Goal: Task Accomplishment & Management: Use online tool/utility

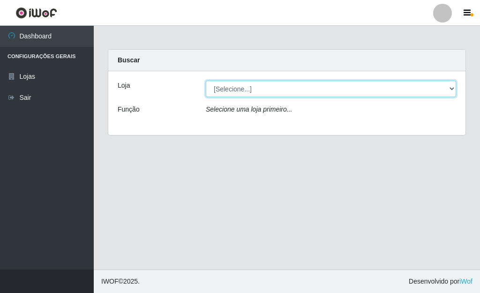
click at [452, 87] on select "[Selecione...] Bemais Supermercados - [GEOGRAPHIC_DATA]" at bounding box center [331, 89] width 251 height 16
select select "249"
click at [206, 81] on select "[Selecione...] Bemais Supermercados - [GEOGRAPHIC_DATA]" at bounding box center [331, 89] width 251 height 16
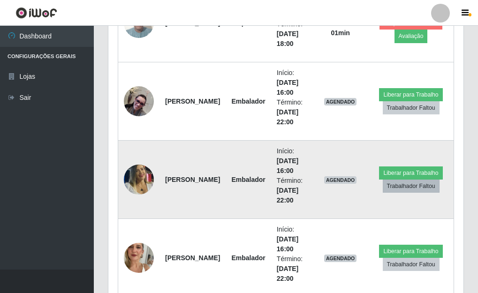
scroll to position [516, 0]
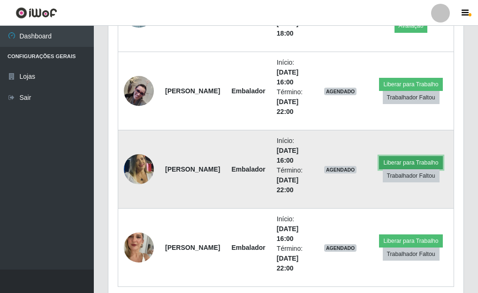
click at [393, 163] on button "Liberar para Trabalho" at bounding box center [410, 162] width 63 height 13
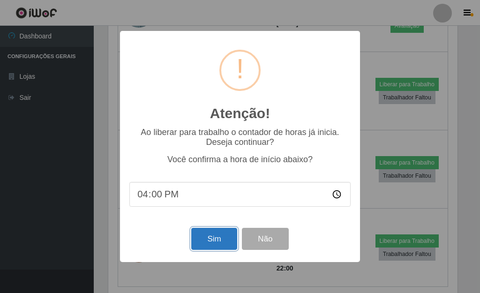
click at [216, 245] on button "Sim" at bounding box center [214, 239] width 46 height 22
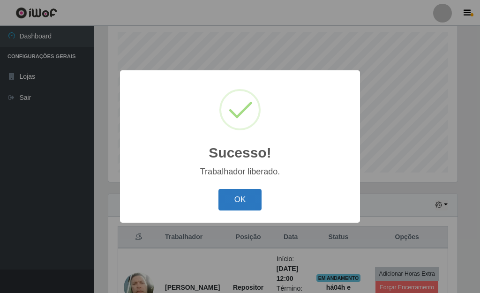
click at [244, 203] on button "OK" at bounding box center [241, 200] width 44 height 22
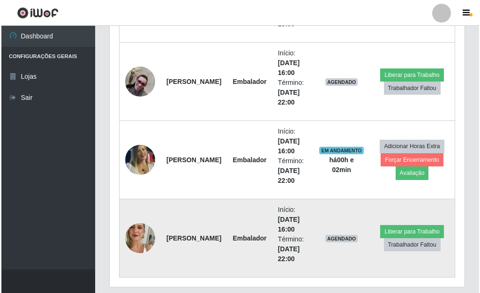
scroll to position [461, 0]
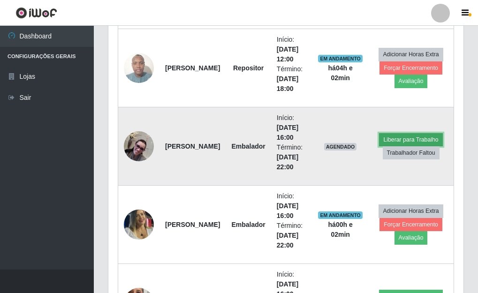
click at [399, 138] on button "Liberar para Trabalho" at bounding box center [410, 139] width 63 height 13
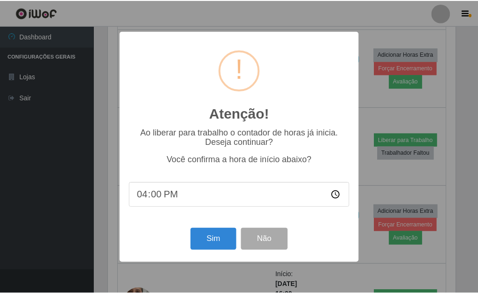
scroll to position [195, 350]
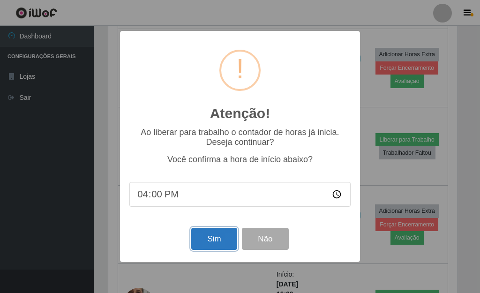
click at [214, 241] on button "Sim" at bounding box center [214, 239] width 46 height 22
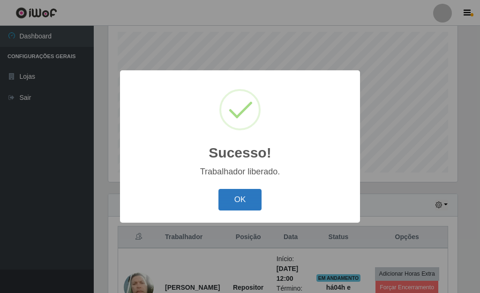
click at [237, 201] on button "OK" at bounding box center [241, 200] width 44 height 22
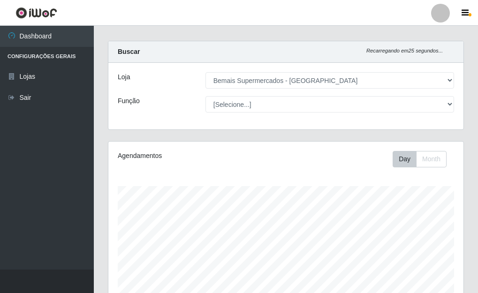
scroll to position [0, 0]
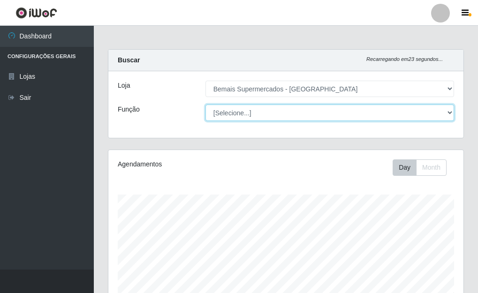
click at [448, 112] on select "[Selecione...] ASG ASG + ASG ++ Auxiliar de Depósito Auxiliar de Depósito + Aux…" at bounding box center [330, 113] width 249 height 16
click at [206, 105] on select "[Selecione...] ASG ASG + ASG ++ Auxiliar de Depósito Auxiliar de Depósito + Aux…" at bounding box center [330, 113] width 249 height 16
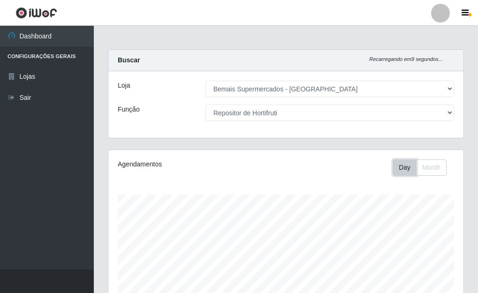
click at [410, 170] on button "Day" at bounding box center [405, 168] width 24 height 16
click at [409, 170] on button "Day" at bounding box center [405, 168] width 24 height 16
click at [419, 167] on button "Month" at bounding box center [431, 168] width 30 height 16
click at [405, 169] on button "Day" at bounding box center [405, 168] width 24 height 16
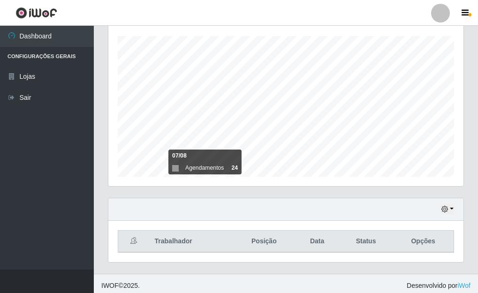
scroll to position [163, 0]
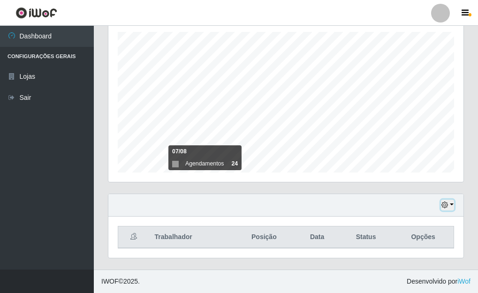
click at [452, 205] on button "button" at bounding box center [447, 205] width 13 height 11
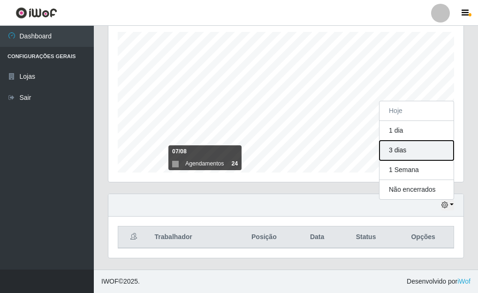
click at [406, 151] on button "3 dias" at bounding box center [417, 151] width 74 height 20
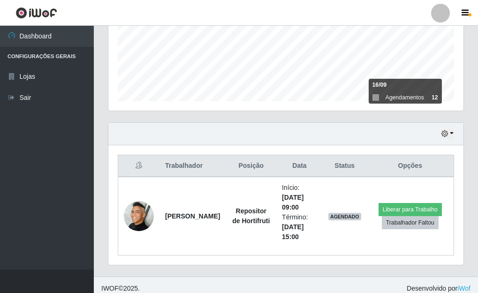
scroll to position [241, 0]
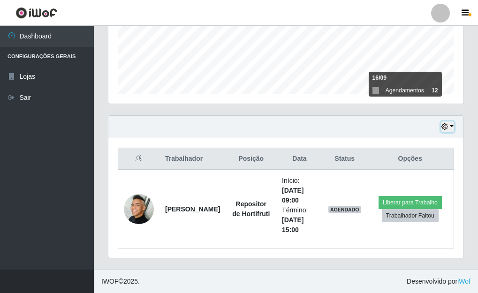
click at [451, 126] on button "button" at bounding box center [447, 127] width 13 height 11
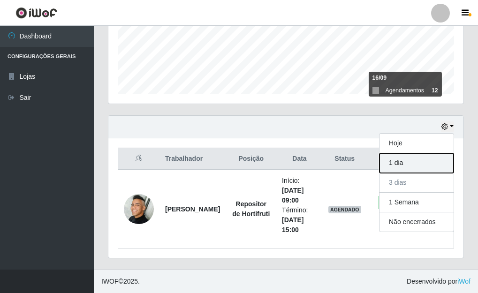
click at [385, 166] on button "1 dia" at bounding box center [417, 163] width 74 height 20
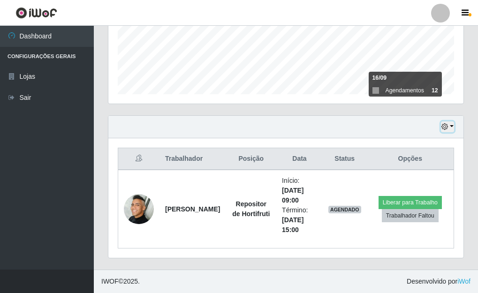
click at [453, 124] on button "button" at bounding box center [447, 127] width 13 height 11
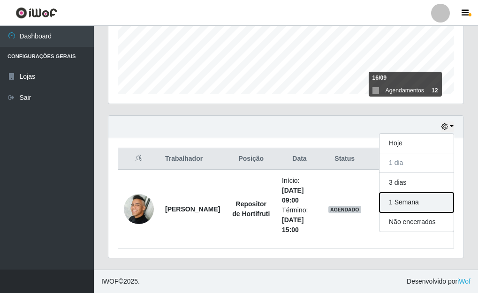
click at [400, 203] on button "1 Semana" at bounding box center [417, 203] width 74 height 20
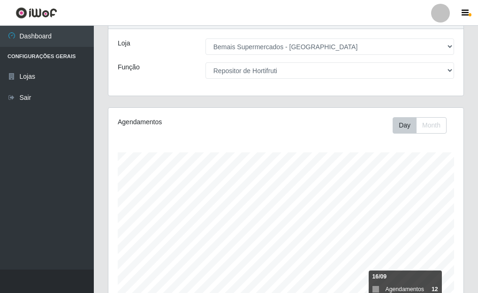
scroll to position [23, 0]
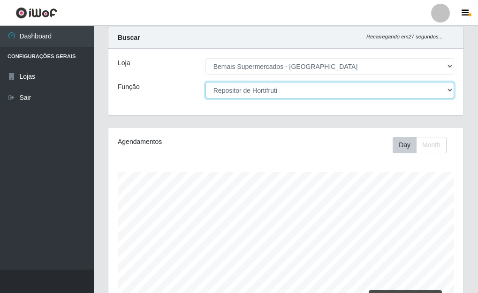
click at [448, 89] on select "[Selecione...] ASG ASG + ASG ++ Auxiliar de Depósito Auxiliar de Depósito + Aux…" at bounding box center [330, 90] width 249 height 16
click at [206, 82] on select "[Selecione...] ASG ASG + ASG ++ Auxiliar de Depósito Auxiliar de Depósito + Aux…" at bounding box center [330, 90] width 249 height 16
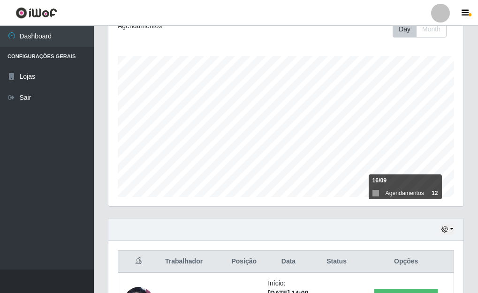
scroll to position [163, 0]
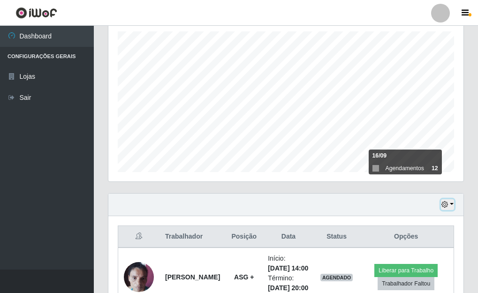
click at [449, 204] on button "button" at bounding box center [447, 204] width 13 height 11
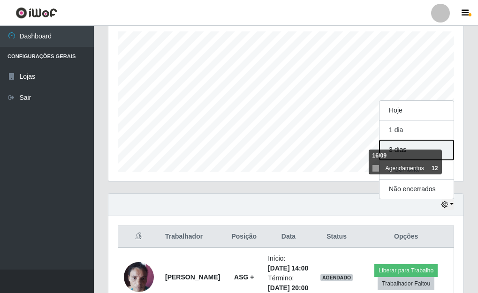
click at [406, 146] on button "3 dias" at bounding box center [417, 150] width 74 height 20
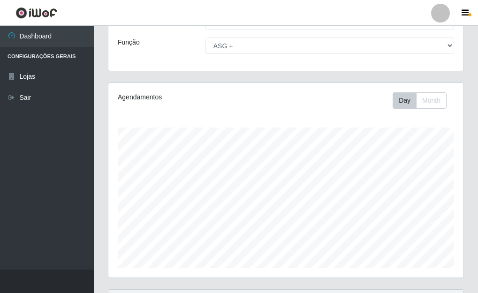
scroll to position [23, 0]
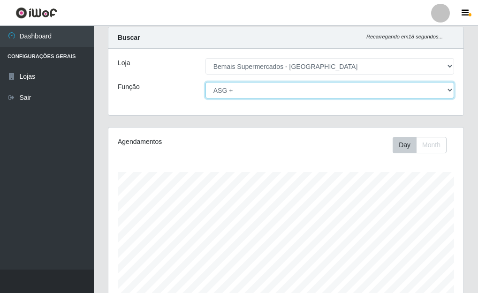
click at [449, 91] on select "[Selecione...] ASG ASG + ASG ++ Auxiliar de Depósito Auxiliar de Depósito + Aux…" at bounding box center [330, 90] width 249 height 16
select select "[Selecione...]"
click at [206, 82] on select "[Selecione...] ASG ASG + ASG ++ Auxiliar de Depósito Auxiliar de Depósito + Aux…" at bounding box center [330, 90] width 249 height 16
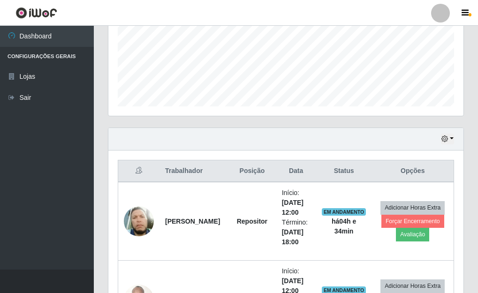
scroll to position [210, 0]
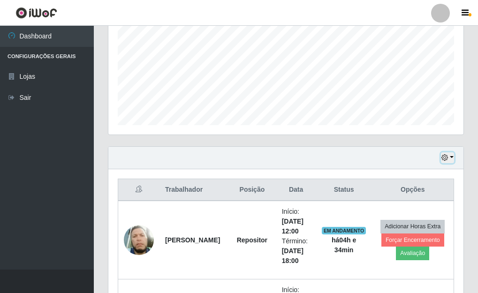
click at [454, 159] on button "button" at bounding box center [447, 157] width 13 height 11
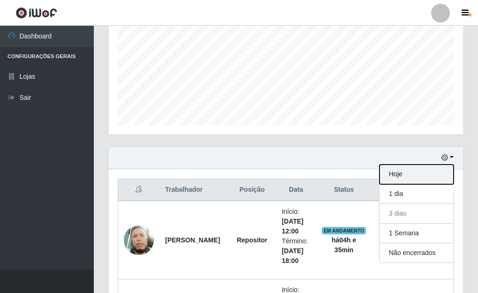
click at [402, 179] on button "Hoje" at bounding box center [417, 175] width 74 height 20
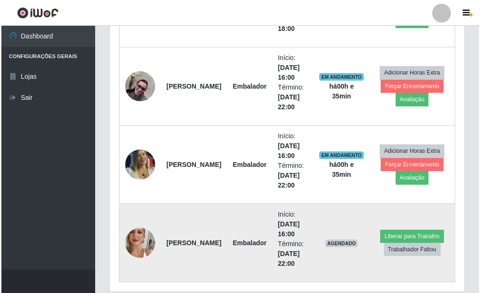
scroll to position [555, 0]
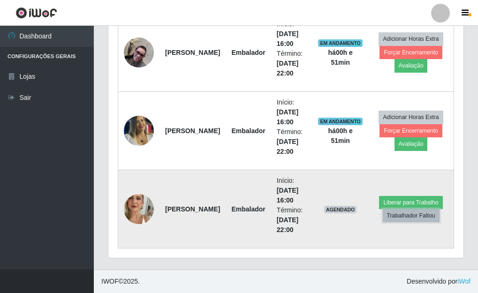
click at [387, 219] on button "Trabalhador Faltou" at bounding box center [411, 215] width 57 height 13
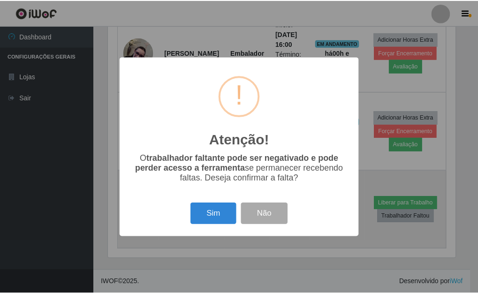
scroll to position [195, 350]
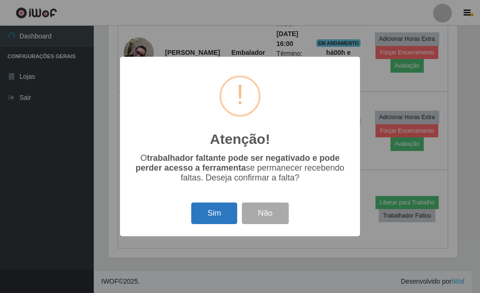
click at [215, 220] on button "Sim" at bounding box center [214, 214] width 46 height 22
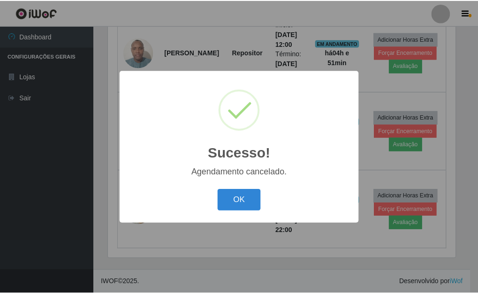
scroll to position [476, 0]
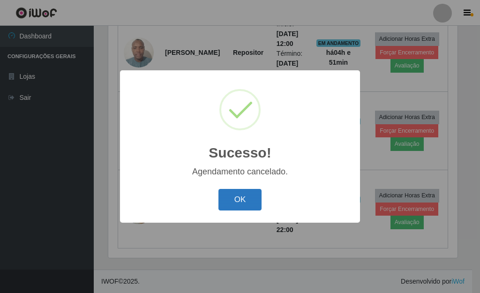
click at [231, 200] on button "OK" at bounding box center [241, 200] width 44 height 22
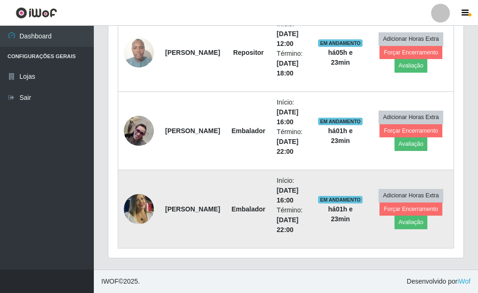
click at [140, 208] on img at bounding box center [139, 209] width 30 height 43
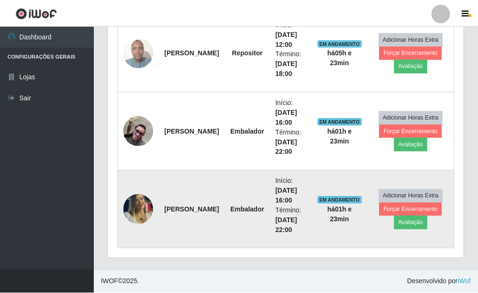
scroll to position [195, 350]
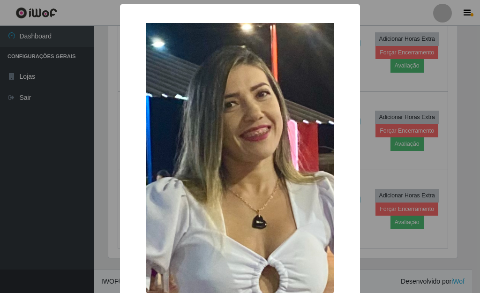
click at [372, 159] on div "× OK Cancel" at bounding box center [240, 146] width 480 height 293
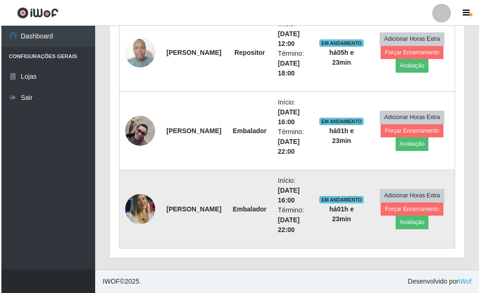
scroll to position [429, 0]
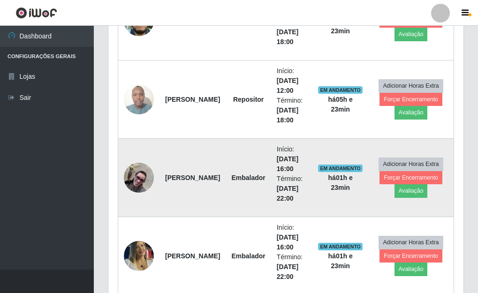
click at [148, 183] on img at bounding box center [139, 178] width 30 height 30
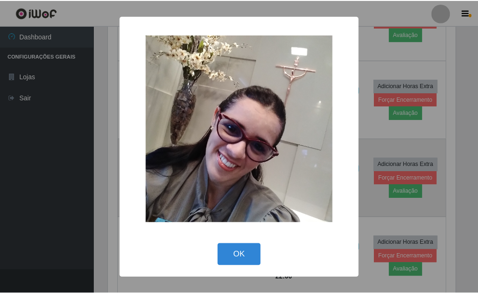
scroll to position [195, 350]
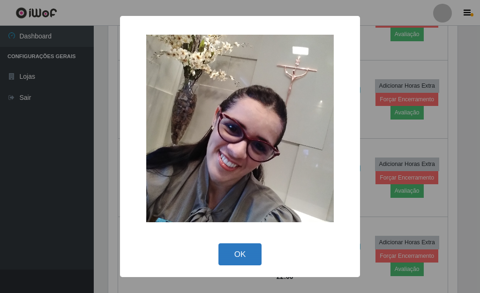
click at [238, 244] on button "OK" at bounding box center [241, 255] width 44 height 22
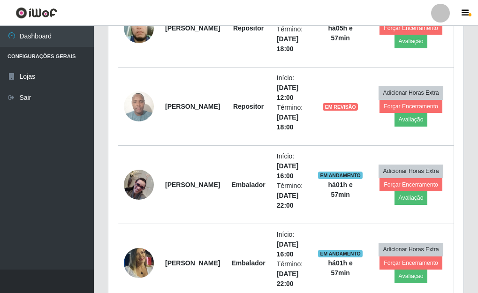
scroll to position [375, 0]
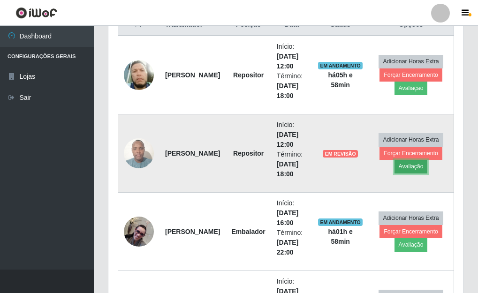
click at [400, 171] on button "Avaliação" at bounding box center [411, 166] width 33 height 13
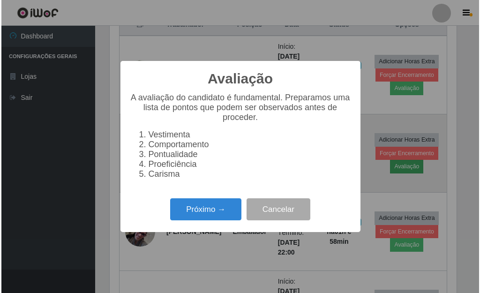
scroll to position [195, 350]
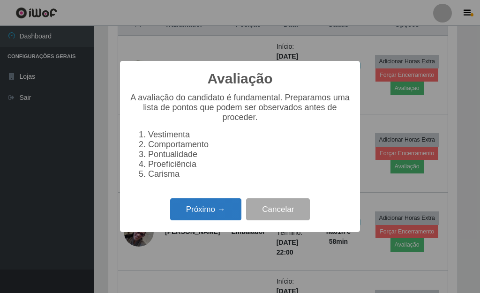
click at [217, 215] on button "Próximo →" at bounding box center [205, 209] width 71 height 22
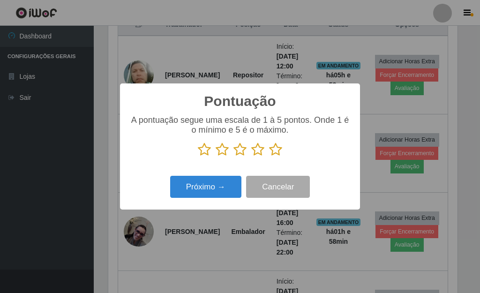
scroll to position [468990, 468835]
click at [271, 152] on icon at bounding box center [275, 150] width 13 height 14
click at [269, 157] on input "radio" at bounding box center [269, 157] width 0 height 0
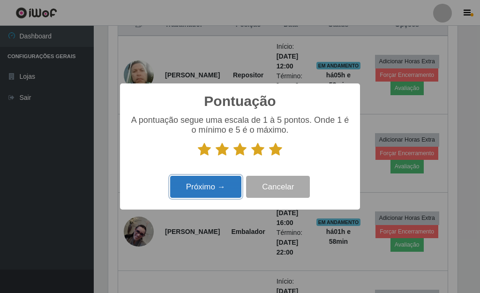
click at [205, 198] on button "Próximo →" at bounding box center [205, 187] width 71 height 22
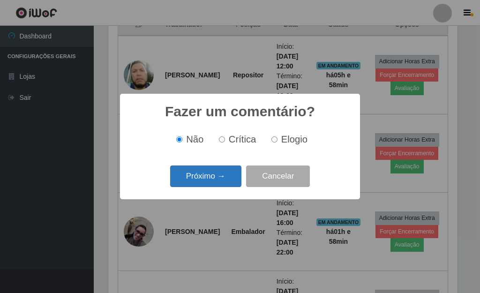
click at [209, 181] on button "Próximo →" at bounding box center [205, 177] width 71 height 22
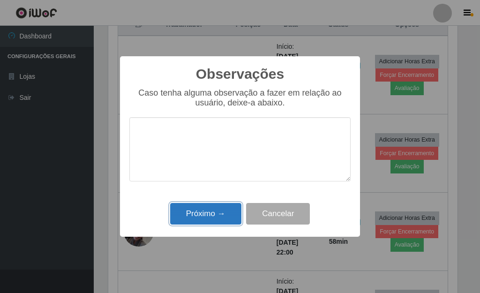
click at [221, 213] on button "Próximo →" at bounding box center [205, 214] width 71 height 22
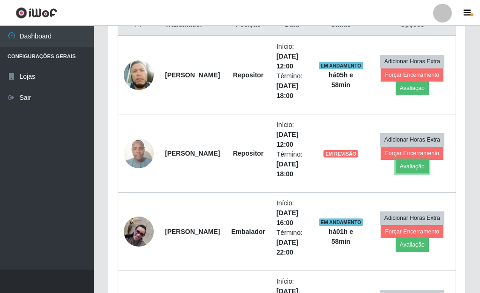
scroll to position [195, 355]
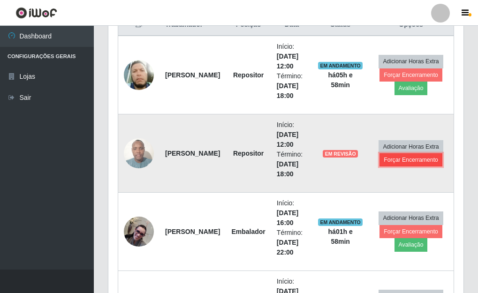
click at [393, 161] on button "Forçar Encerramento" at bounding box center [411, 159] width 63 height 13
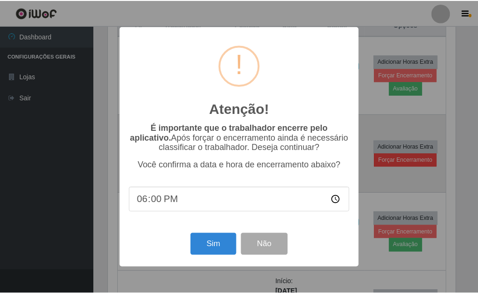
scroll to position [195, 350]
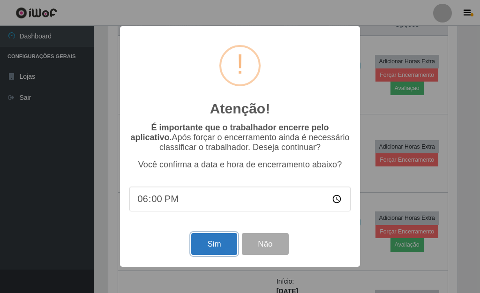
click at [224, 245] on button "Sim" at bounding box center [214, 244] width 46 height 22
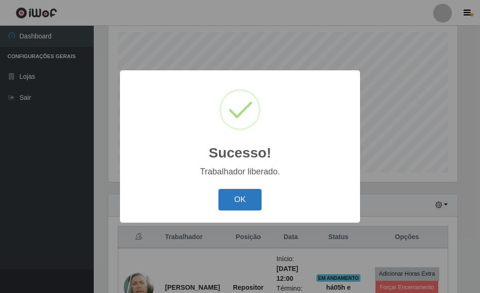
click at [258, 204] on button "OK" at bounding box center [241, 200] width 44 height 22
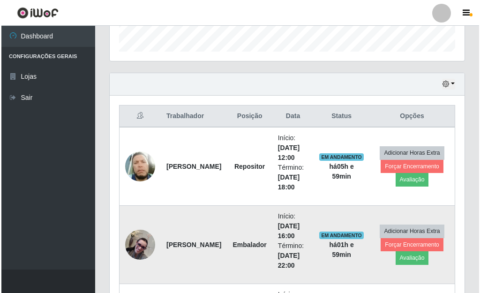
scroll to position [304, 0]
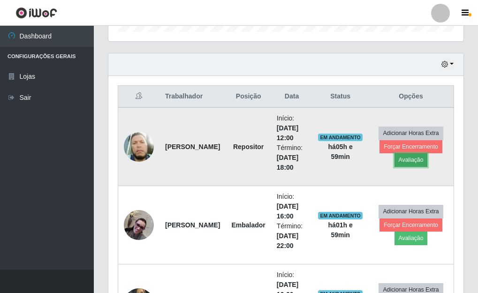
click at [401, 159] on button "Avaliação" at bounding box center [411, 159] width 33 height 13
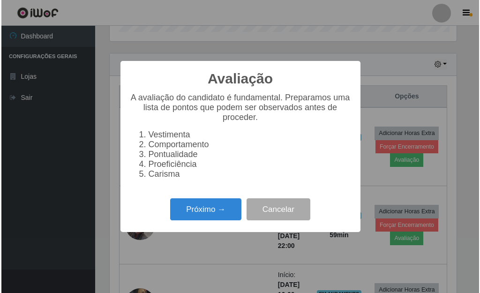
scroll to position [195, 350]
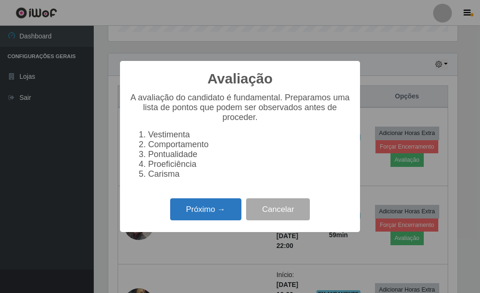
click at [185, 216] on button "Próximo →" at bounding box center [205, 209] width 71 height 22
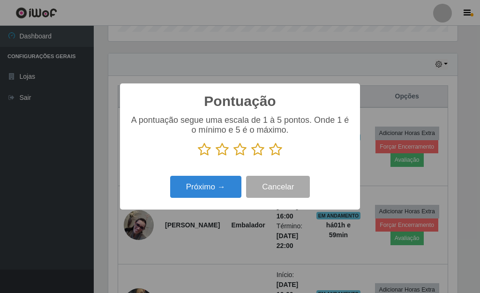
scroll to position [468990, 468835]
click at [206, 181] on button "Próximo →" at bounding box center [205, 187] width 71 height 22
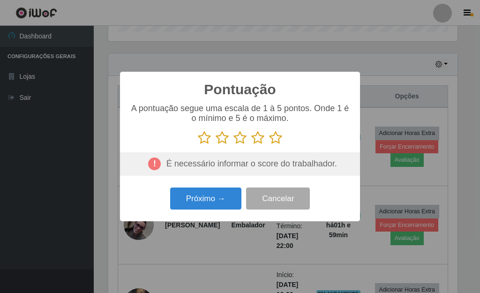
click at [270, 140] on p at bounding box center [239, 138] width 221 height 14
click at [275, 139] on icon at bounding box center [275, 138] width 13 height 14
click at [269, 145] on input "radio" at bounding box center [269, 145] width 0 height 0
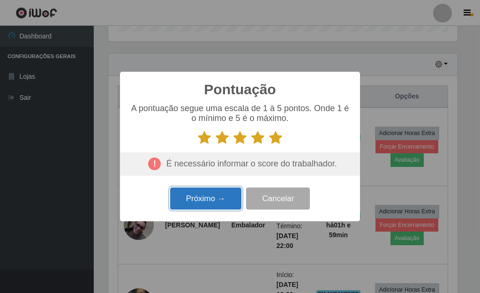
click at [238, 202] on button "Próximo →" at bounding box center [205, 199] width 71 height 22
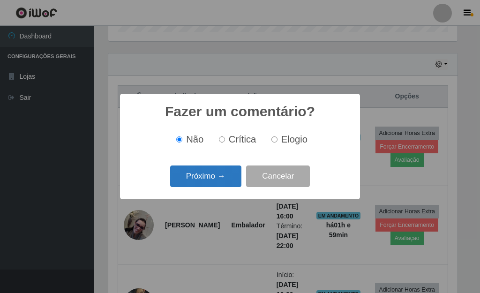
click at [208, 181] on button "Próximo →" at bounding box center [205, 177] width 71 height 22
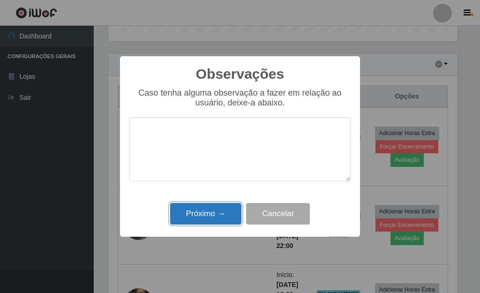
click at [198, 214] on button "Próximo →" at bounding box center [205, 214] width 71 height 22
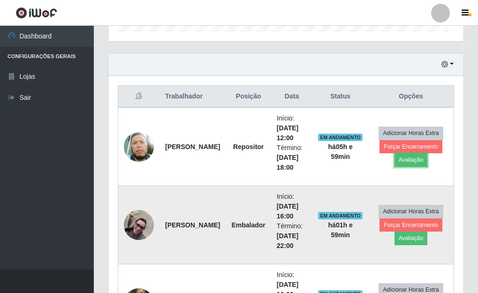
scroll to position [195, 355]
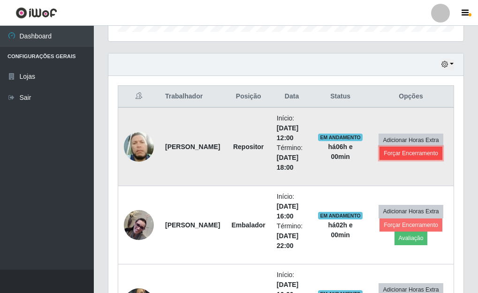
click at [410, 151] on button "Forçar Encerramento" at bounding box center [411, 153] width 63 height 13
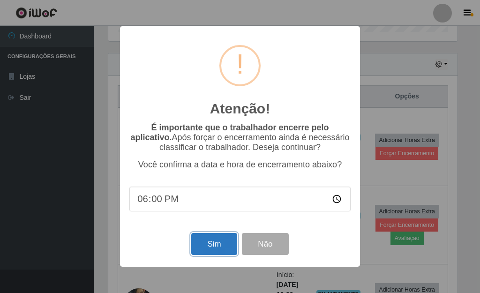
click at [211, 240] on button "Sim" at bounding box center [214, 244] width 46 height 22
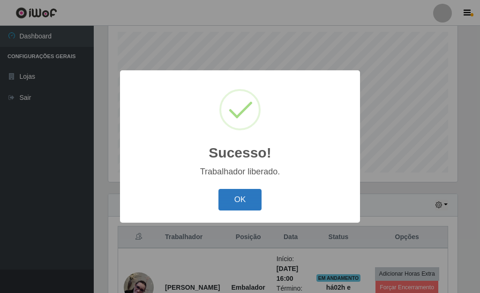
click at [228, 204] on button "OK" at bounding box center [241, 200] width 44 height 22
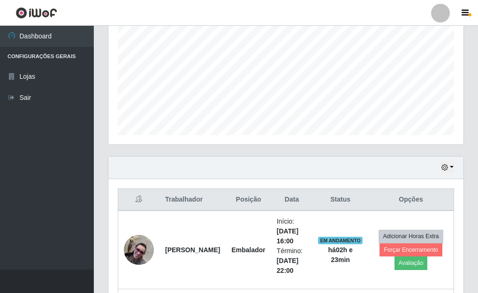
scroll to position [179, 0]
